Goal: Task Accomplishment & Management: Manage account settings

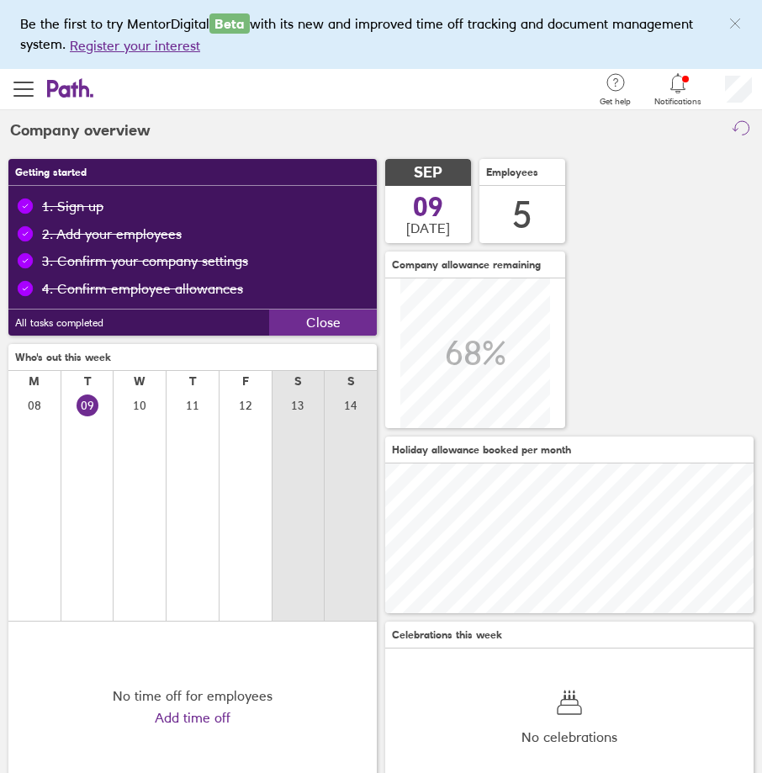
click at [687, 84] on icon at bounding box center [678, 83] width 20 height 20
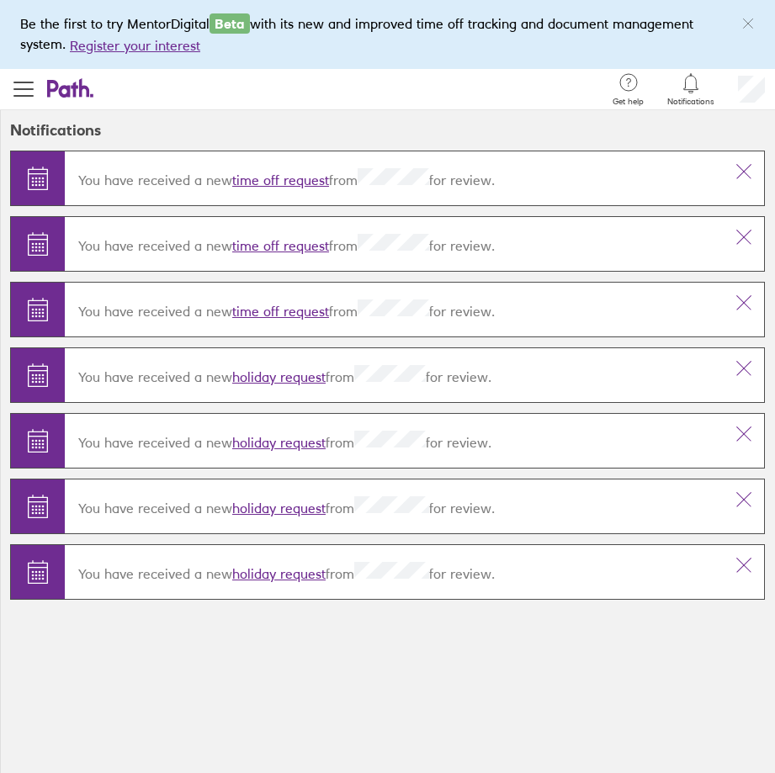
click at [281, 180] on link "time off request" at bounding box center [280, 180] width 97 height 17
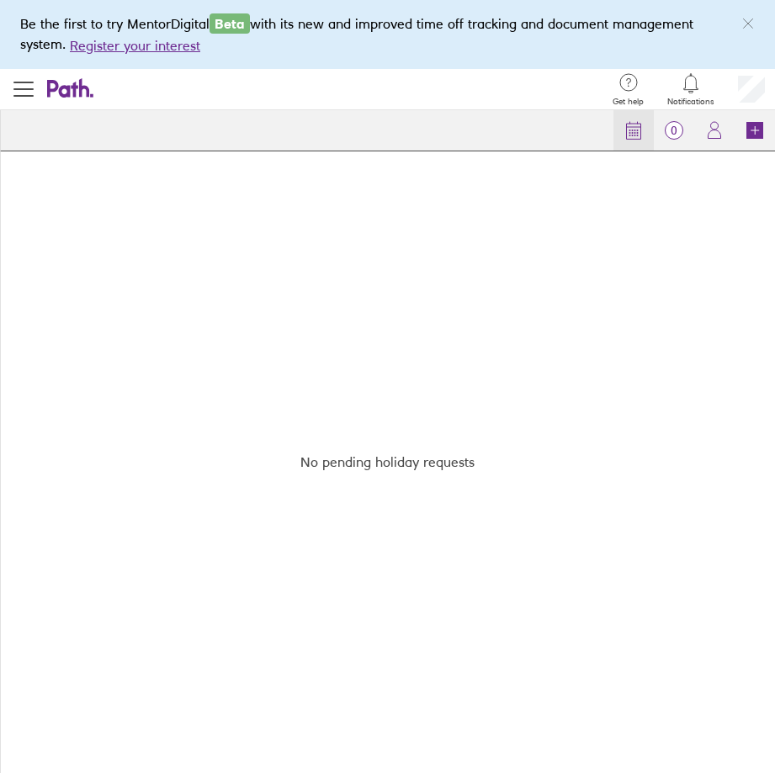
click at [635, 133] on circle at bounding box center [635, 133] width 2 height 2
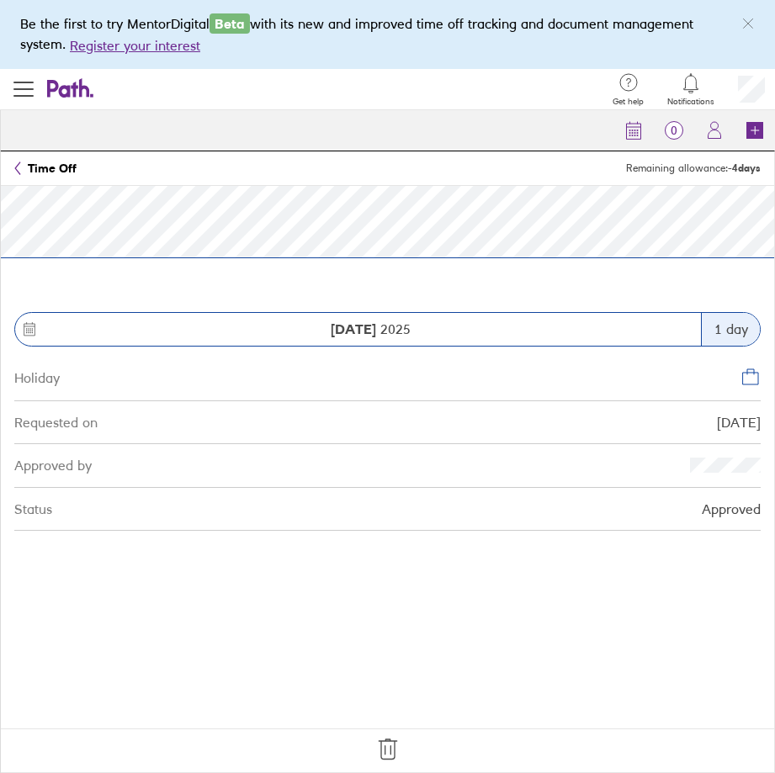
click at [20, 165] on icon at bounding box center [17, 168] width 7 height 13
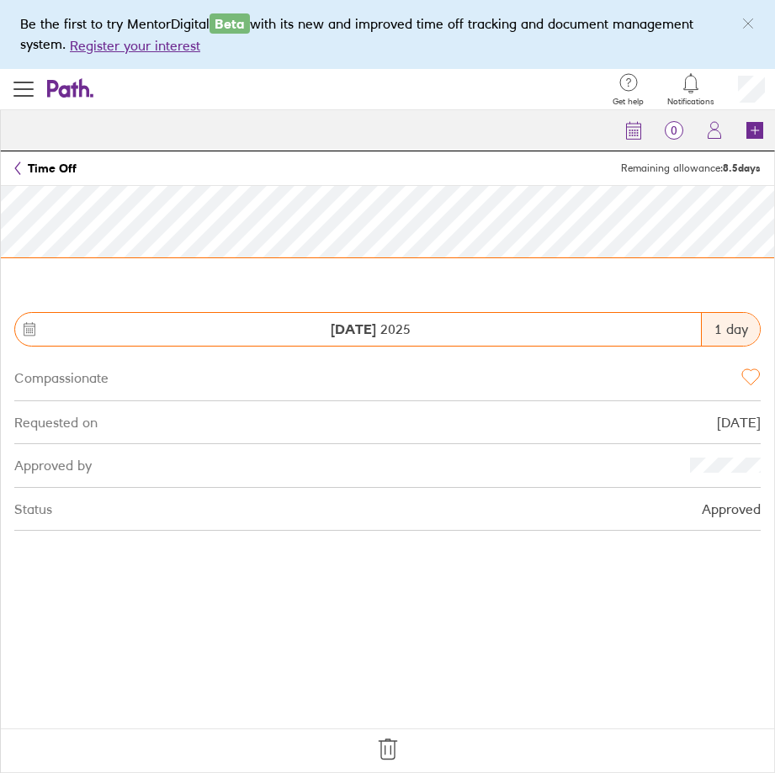
click at [16, 168] on icon at bounding box center [17, 168] width 5 height 13
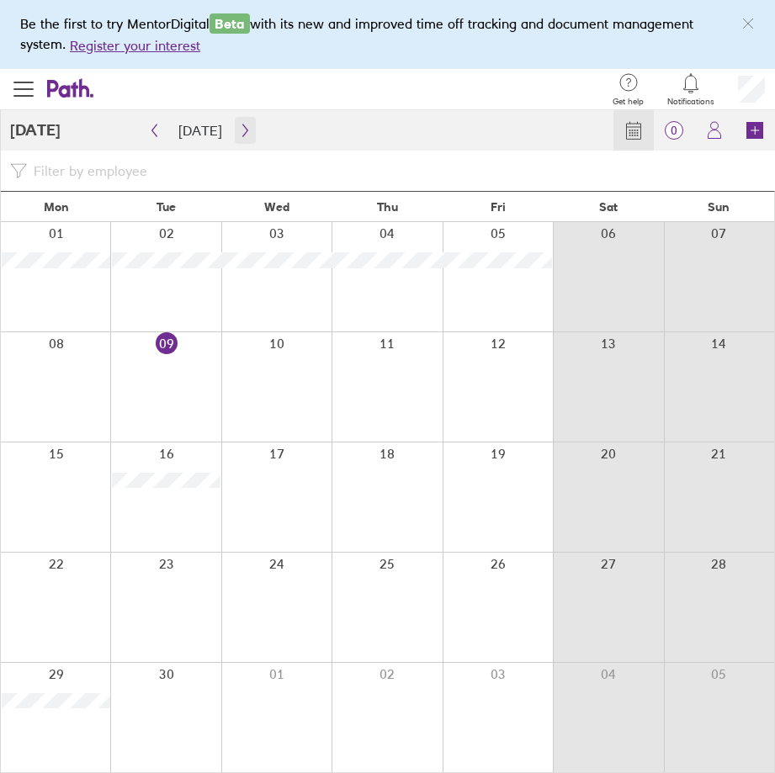
click at [239, 128] on icon "button" at bounding box center [245, 130] width 13 height 13
